Goal: Information Seeking & Learning: Find specific fact

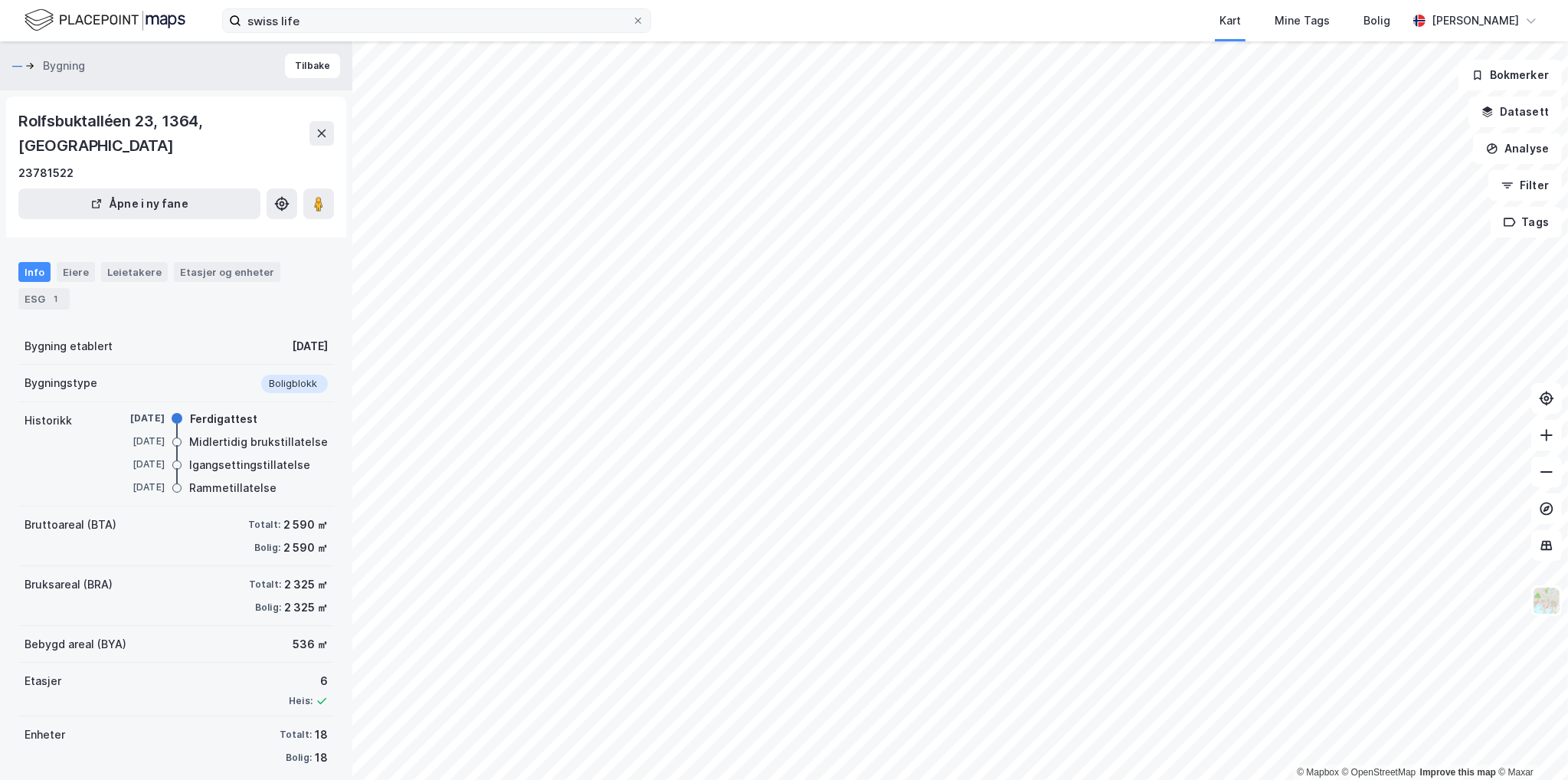
drag, startPoint x: 264, startPoint y: 24, endPoint x: 234, endPoint y: 20, distance: 30.3
click at [208, 23] on div "swiss life Kart Mine Tags Bolig [PERSON_NAME]" at bounding box center [784, 20] width 1568 height 41
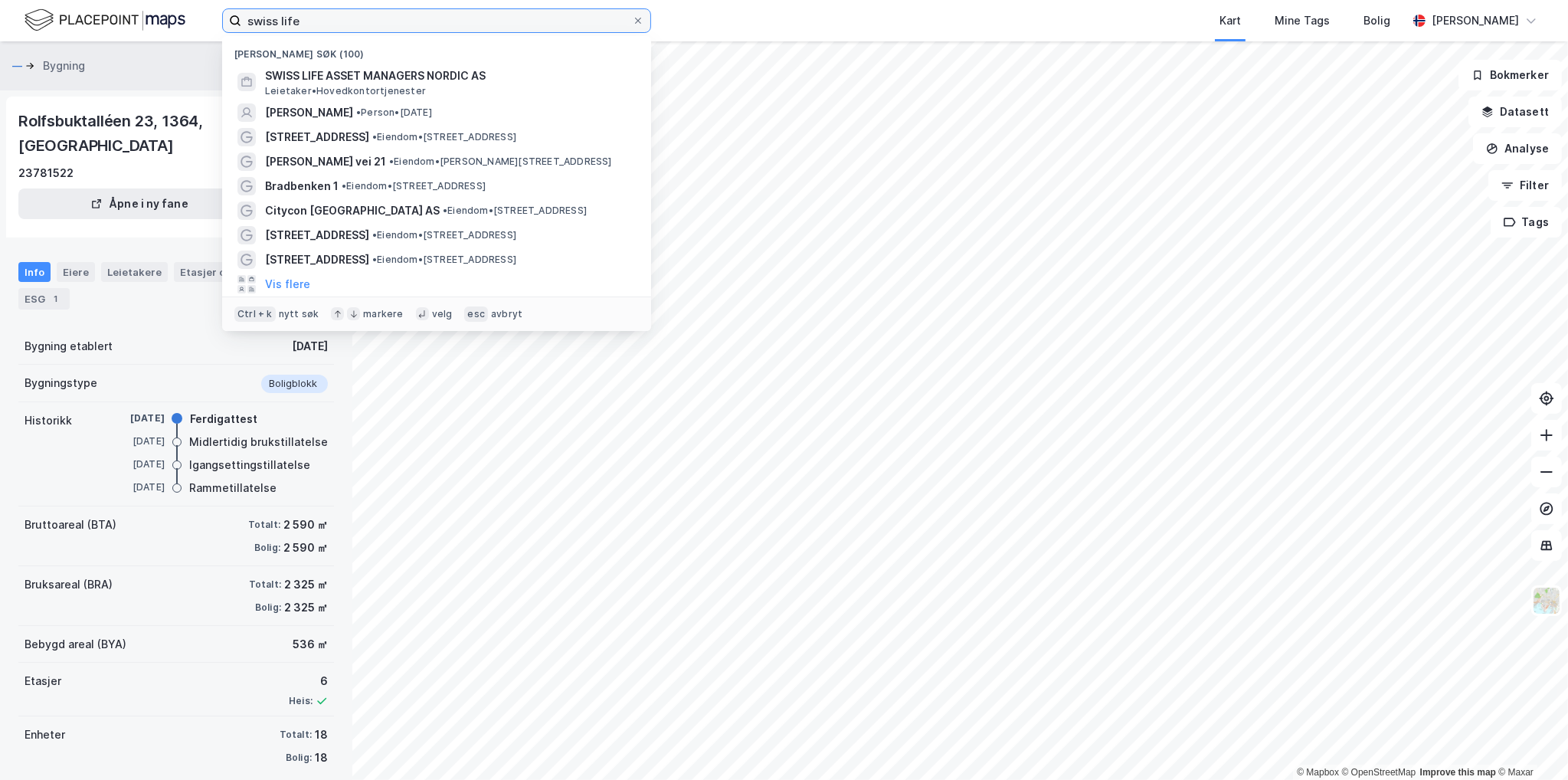
click at [293, 13] on input "swiss life" at bounding box center [436, 20] width 391 height 23
drag, startPoint x: 309, startPoint y: 19, endPoint x: 151, endPoint y: 23, distance: 158.1
click at [151, 23] on div "swiss life [PERSON_NAME] søk (100) [DEMOGRAPHIC_DATA] LIFE ASSET MANAGERS NORDI…" at bounding box center [784, 20] width 1568 height 41
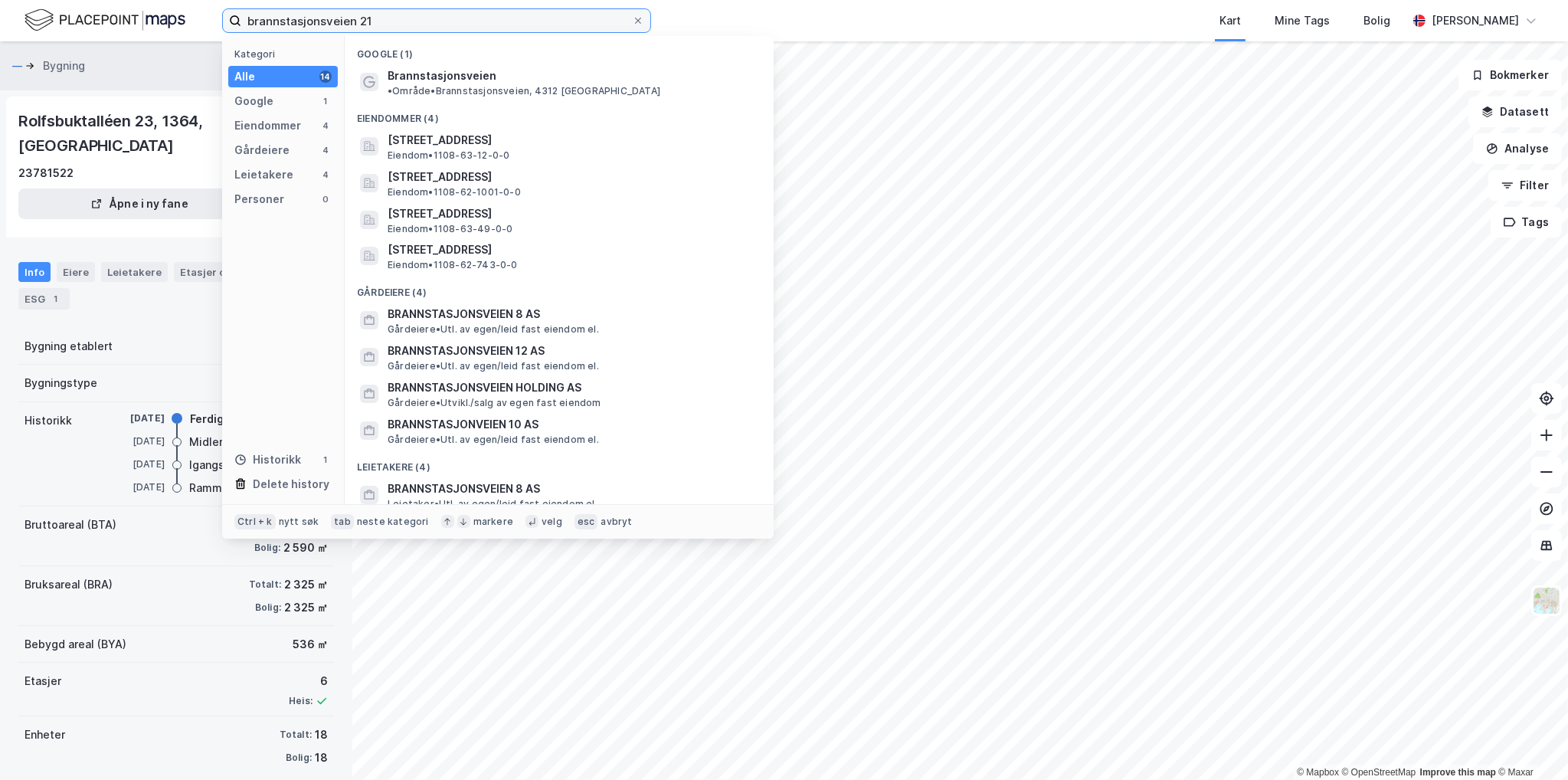
type input "brannstasjonsveien 21"
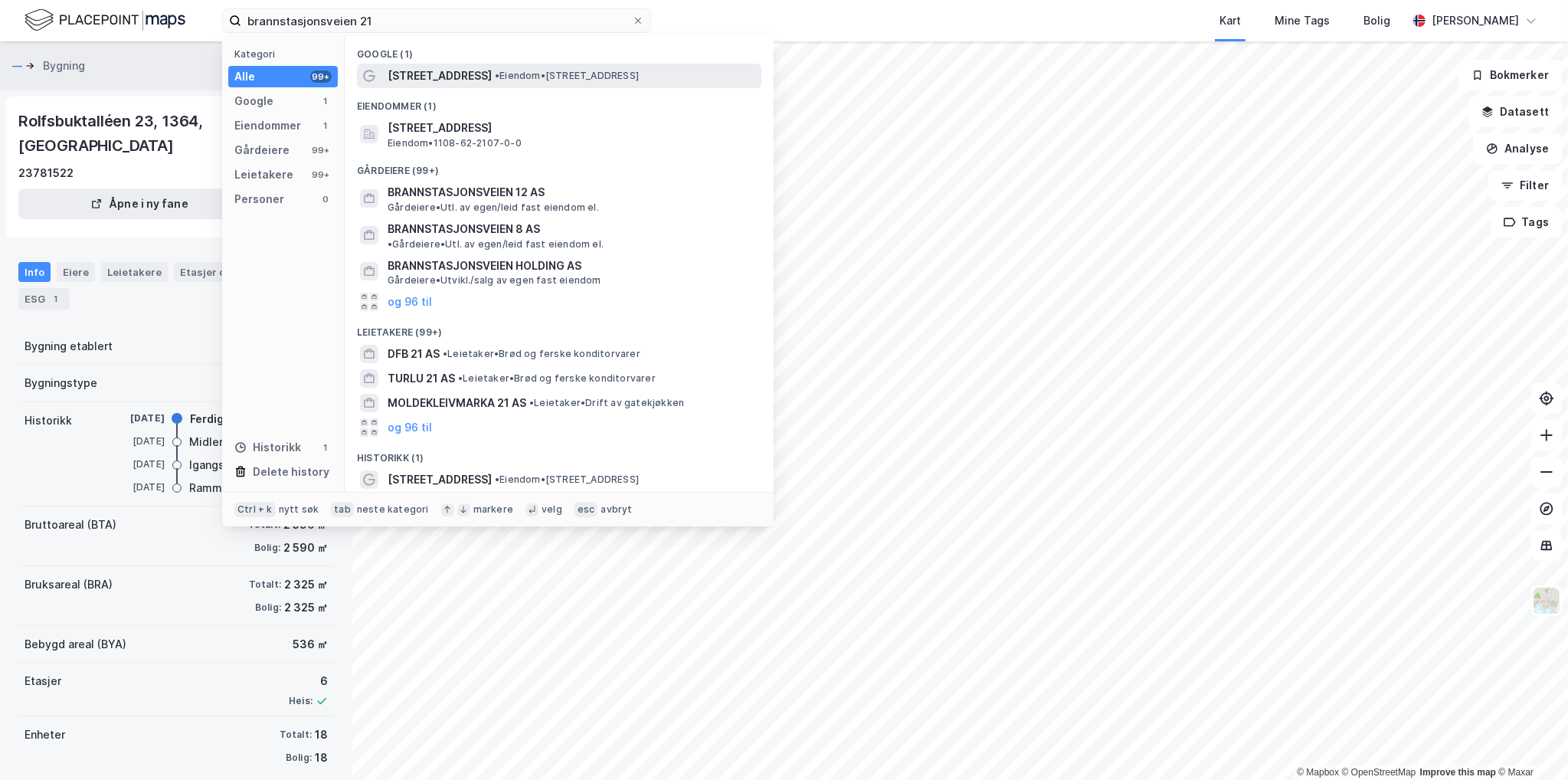
click at [585, 70] on span "• Eiendom • [STREET_ADDRESS]" at bounding box center [567, 76] width 144 height 12
